Goal: Task Accomplishment & Management: Use online tool/utility

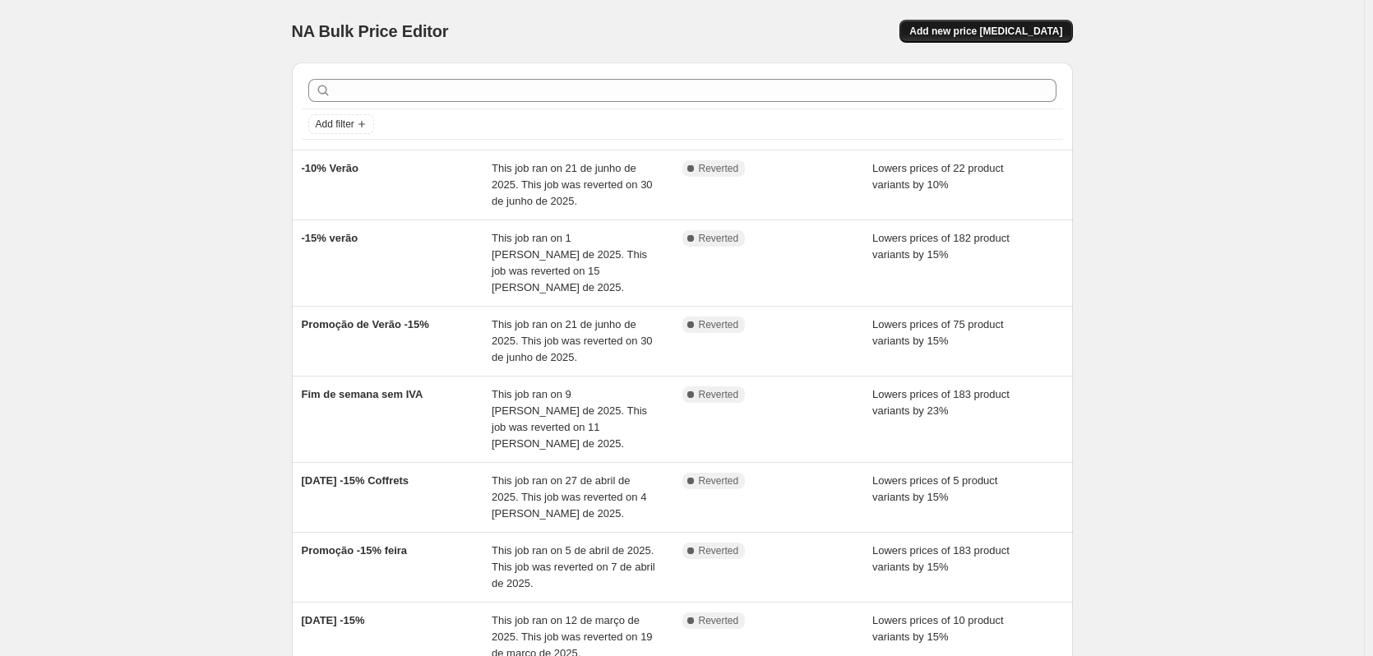
click at [988, 35] on span "Add new price [MEDICAL_DATA]" at bounding box center [985, 31] width 153 height 13
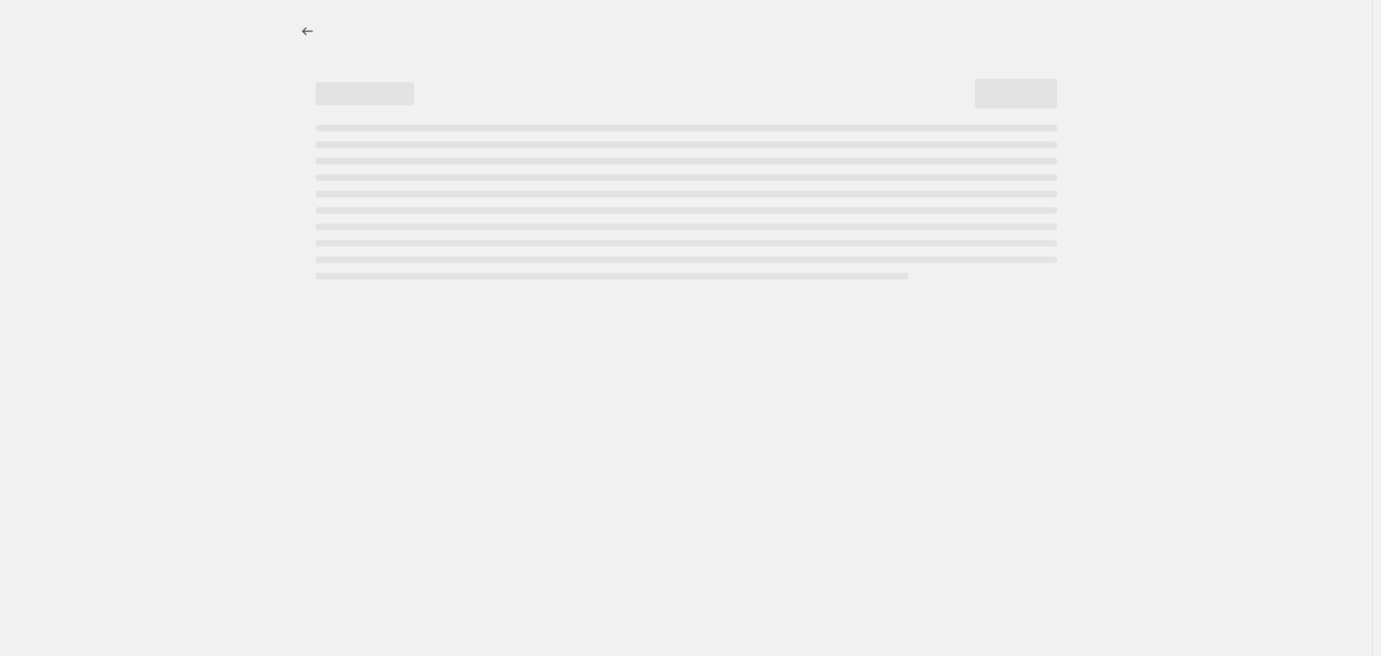
select select "percentage"
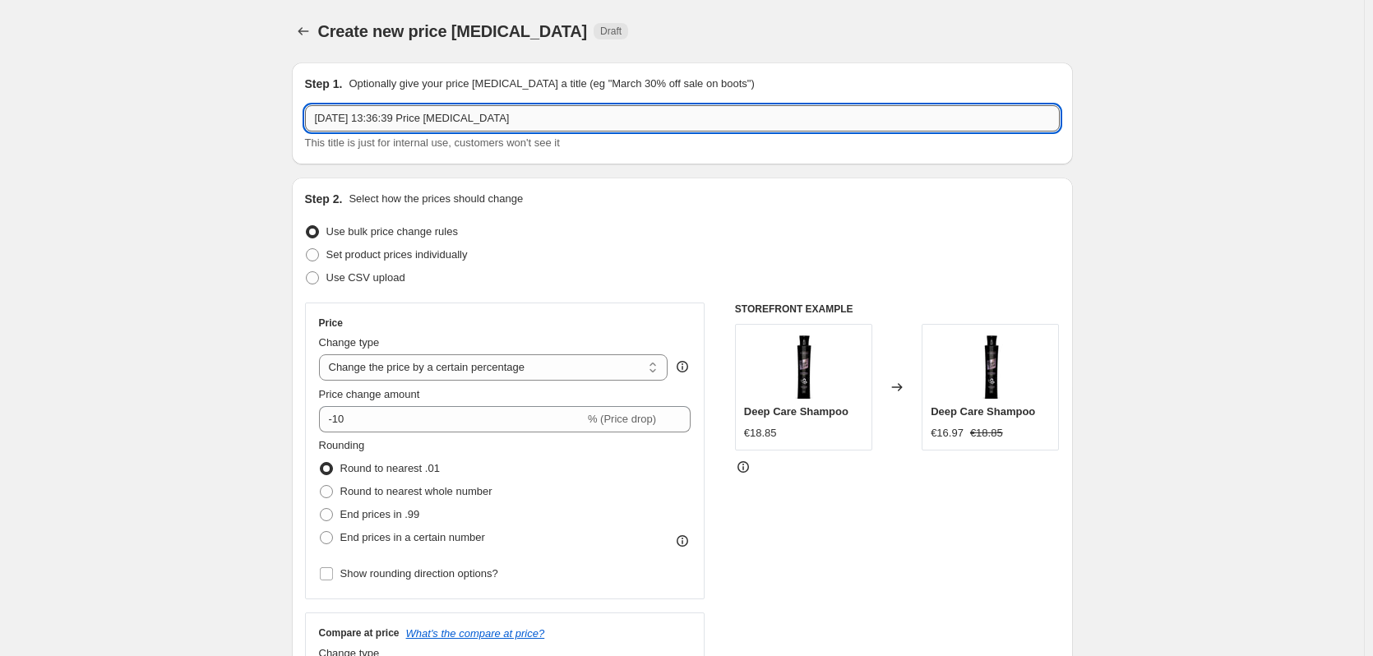
click at [533, 110] on input "21/08/2025, 13:36:39 Price change job" at bounding box center [682, 118] width 755 height 26
click at [531, 111] on input "21/08/2025, 13:36:39 Price change job" at bounding box center [682, 118] width 755 height 26
type input "Fim de semana sem IVA - AGOSTO25"
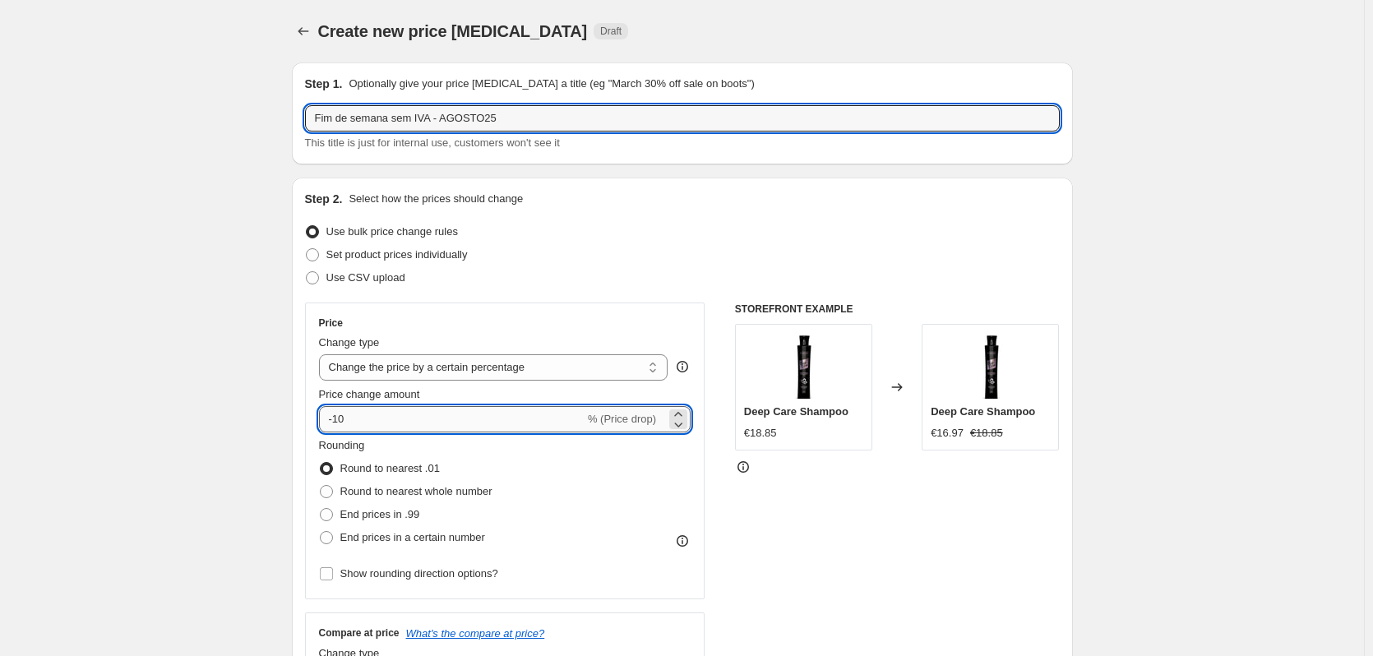
click at [486, 414] on input "-10" at bounding box center [452, 419] width 266 height 26
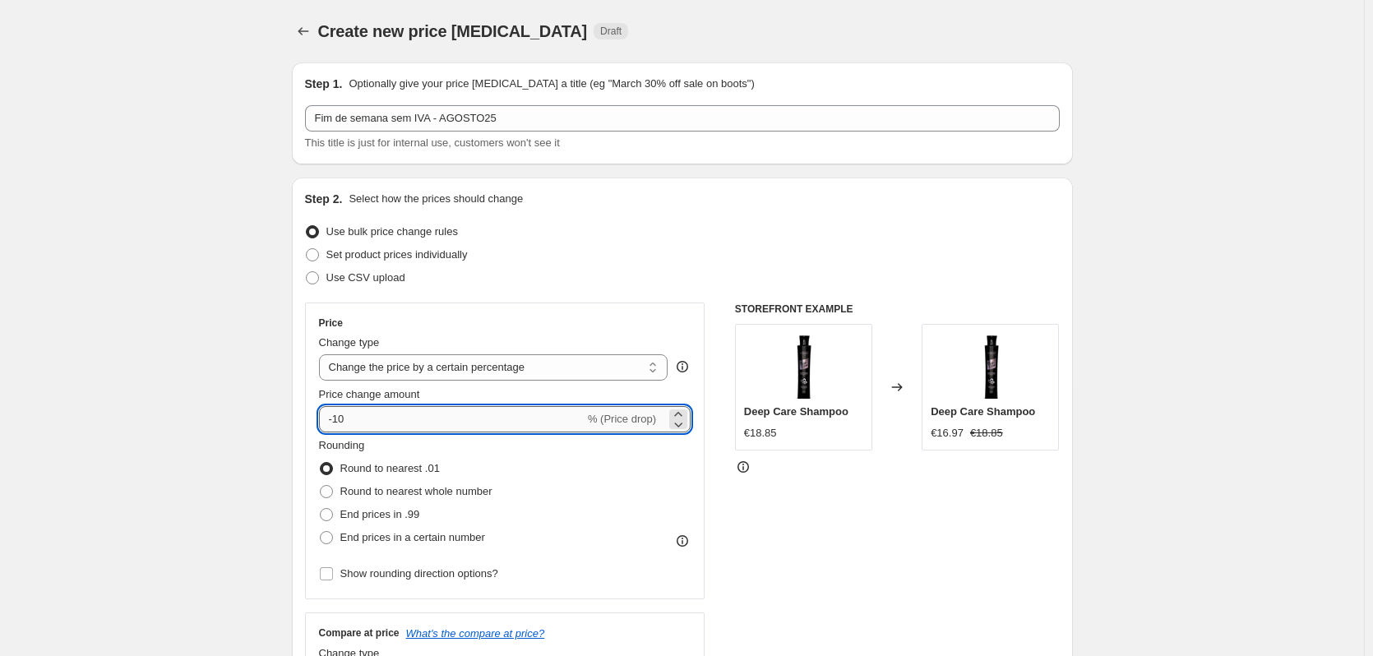
click at [486, 414] on input "-10" at bounding box center [452, 419] width 266 height 26
